Goal: Check status

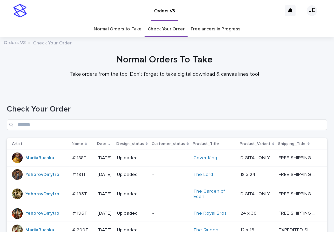
scroll to position [267, 0]
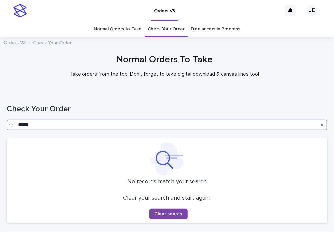
click at [127, 126] on input "*****" at bounding box center [167, 124] width 321 height 11
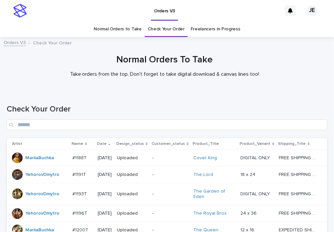
scroll to position [200, 0]
